Goal: Navigation & Orientation: Find specific page/section

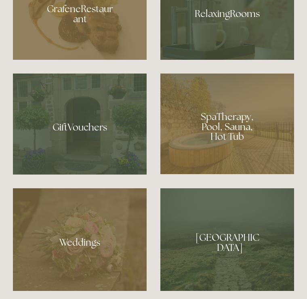
scroll to position [544, 0]
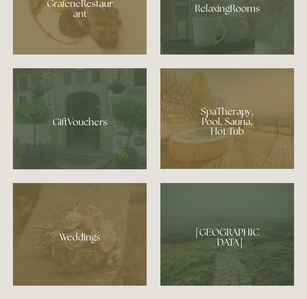
click at [230, 137] on div at bounding box center [227, 118] width 134 height 100
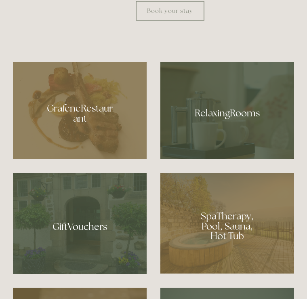
scroll to position [438, 0]
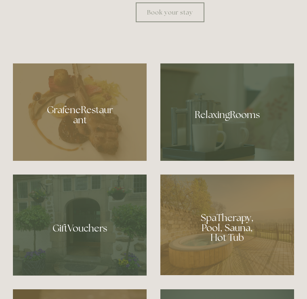
click at [88, 140] on div at bounding box center [80, 112] width 134 height 98
click at [237, 134] on div at bounding box center [227, 111] width 134 height 97
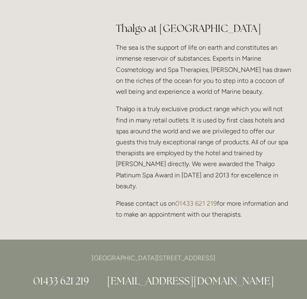
scroll to position [950, 0]
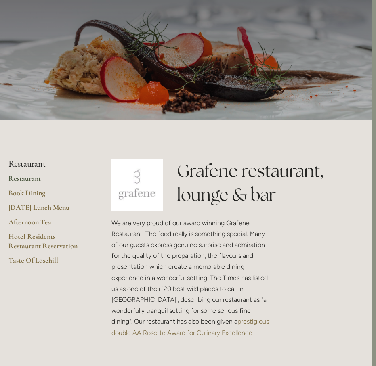
scroll to position [49, 4]
click at [32, 181] on link "Restaurant" at bounding box center [46, 181] width 77 height 15
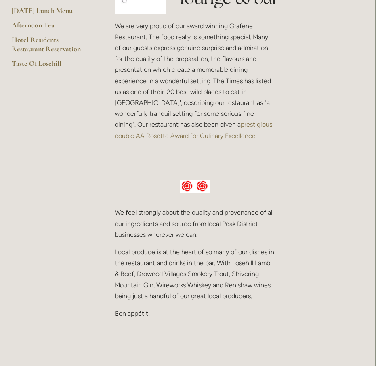
scroll to position [262, 1]
